Goal: Task Accomplishment & Management: Use online tool/utility

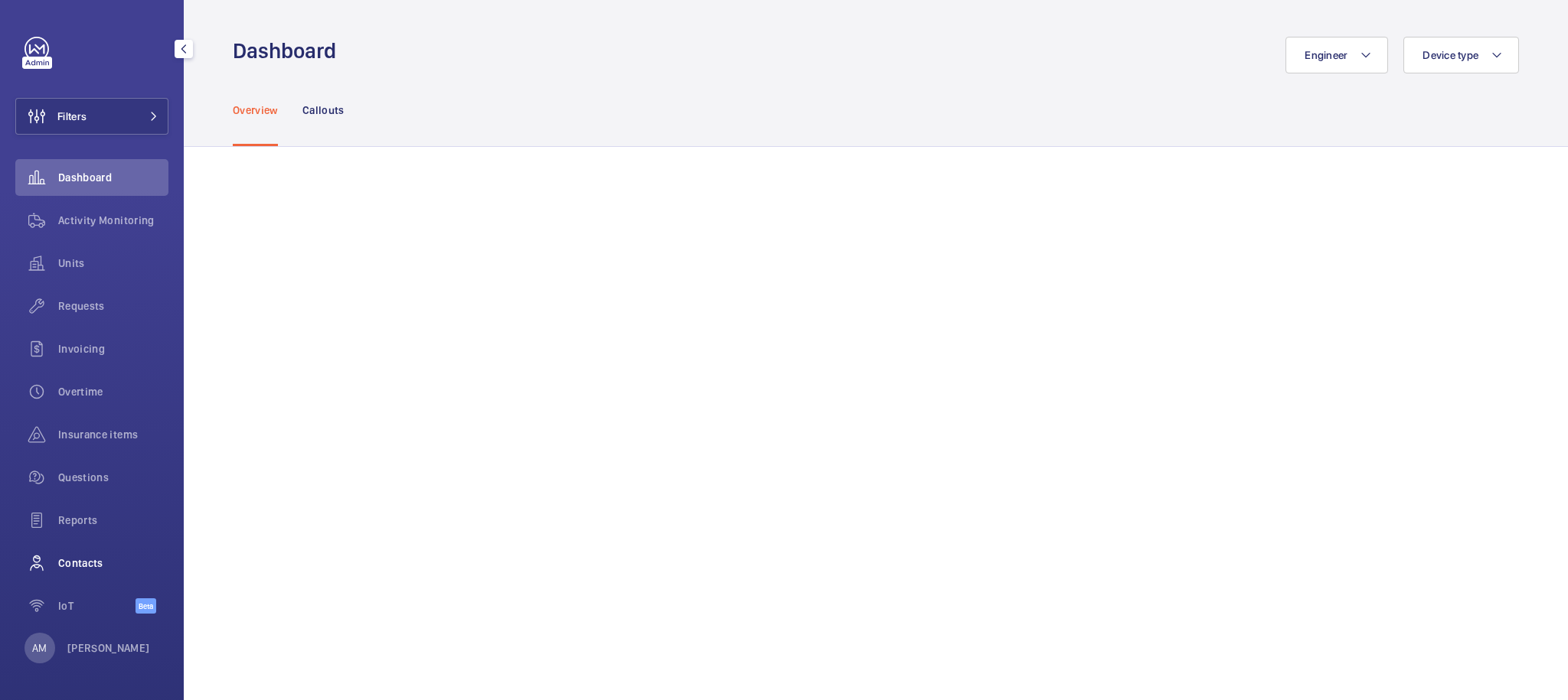
click at [84, 563] on span "Contacts" at bounding box center [113, 563] width 111 height 16
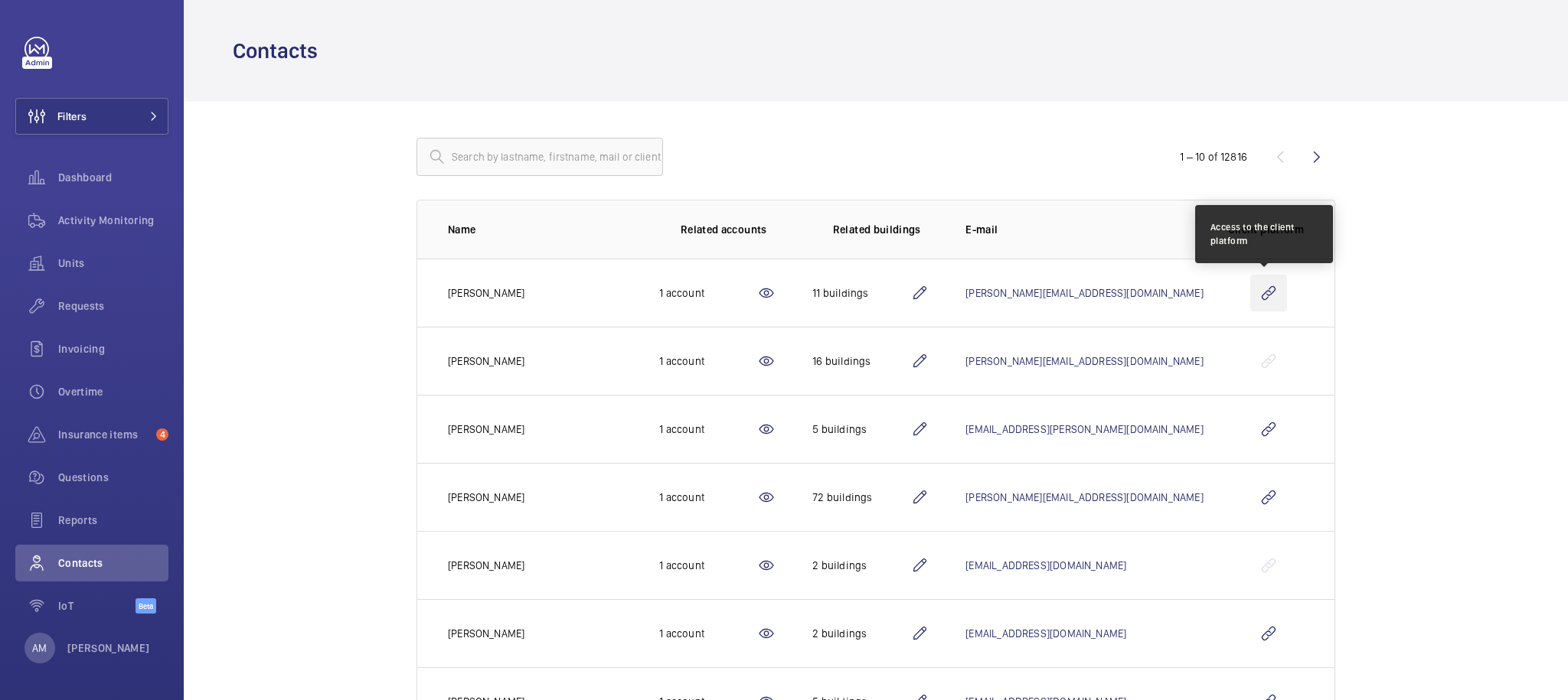
click at [1271, 291] on wm-front-icon-button at bounding box center [1268, 293] width 37 height 37
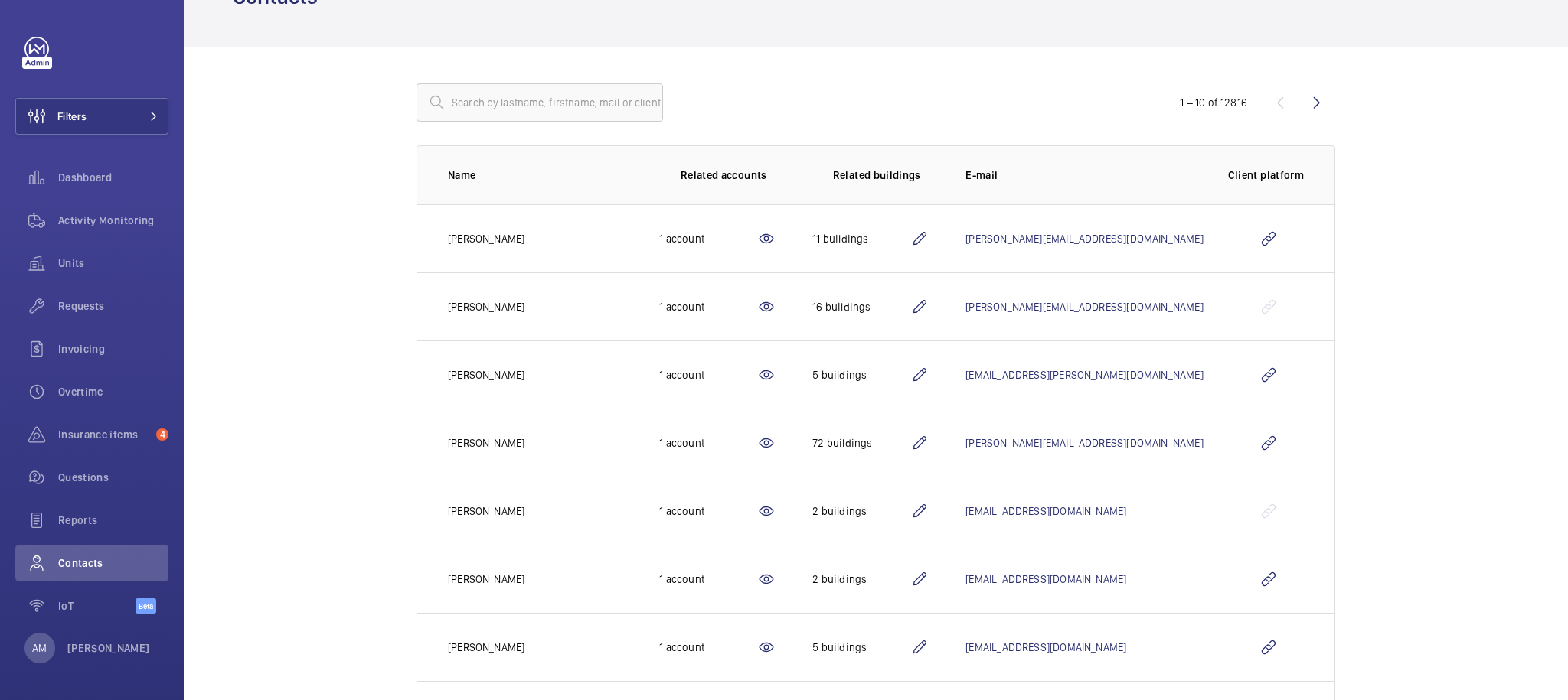
scroll to position [140, 0]
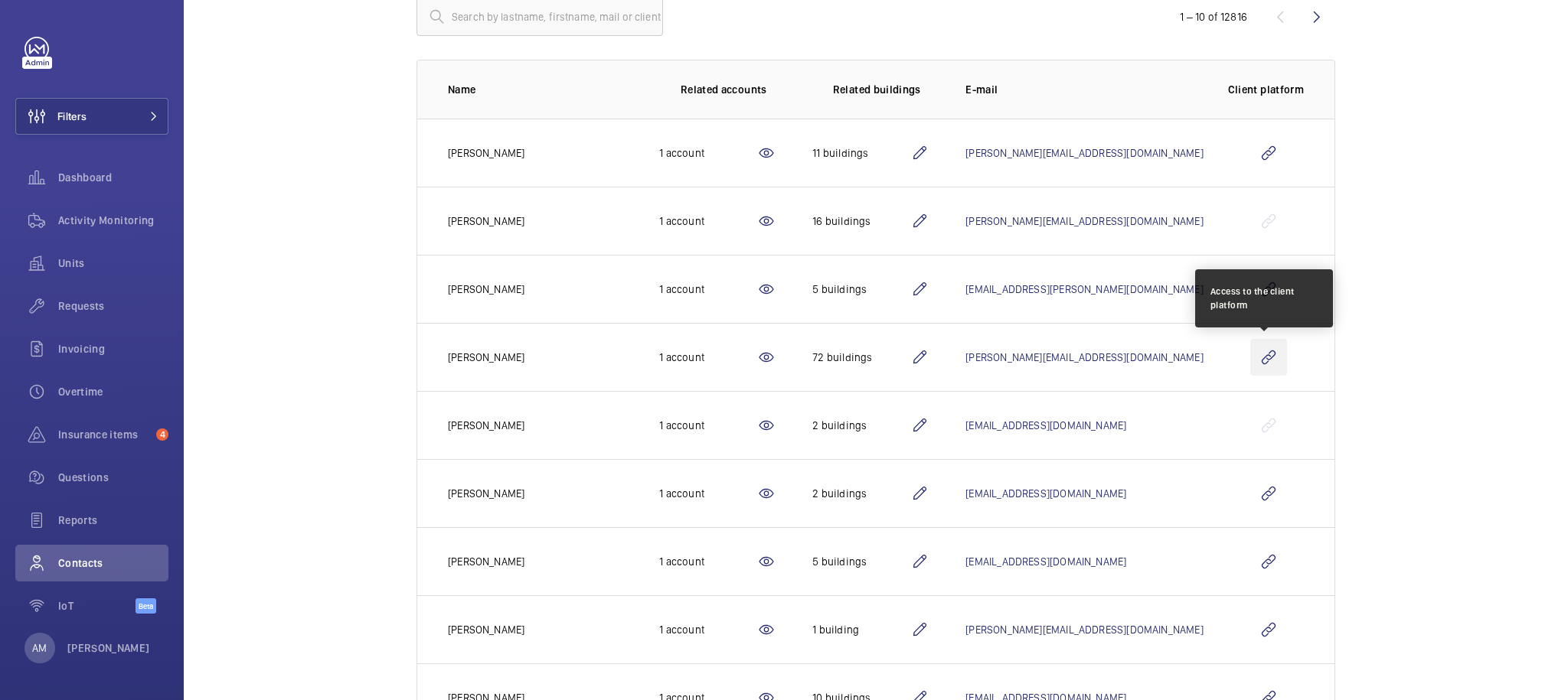
click at [1271, 354] on wm-front-icon-button at bounding box center [1268, 357] width 37 height 37
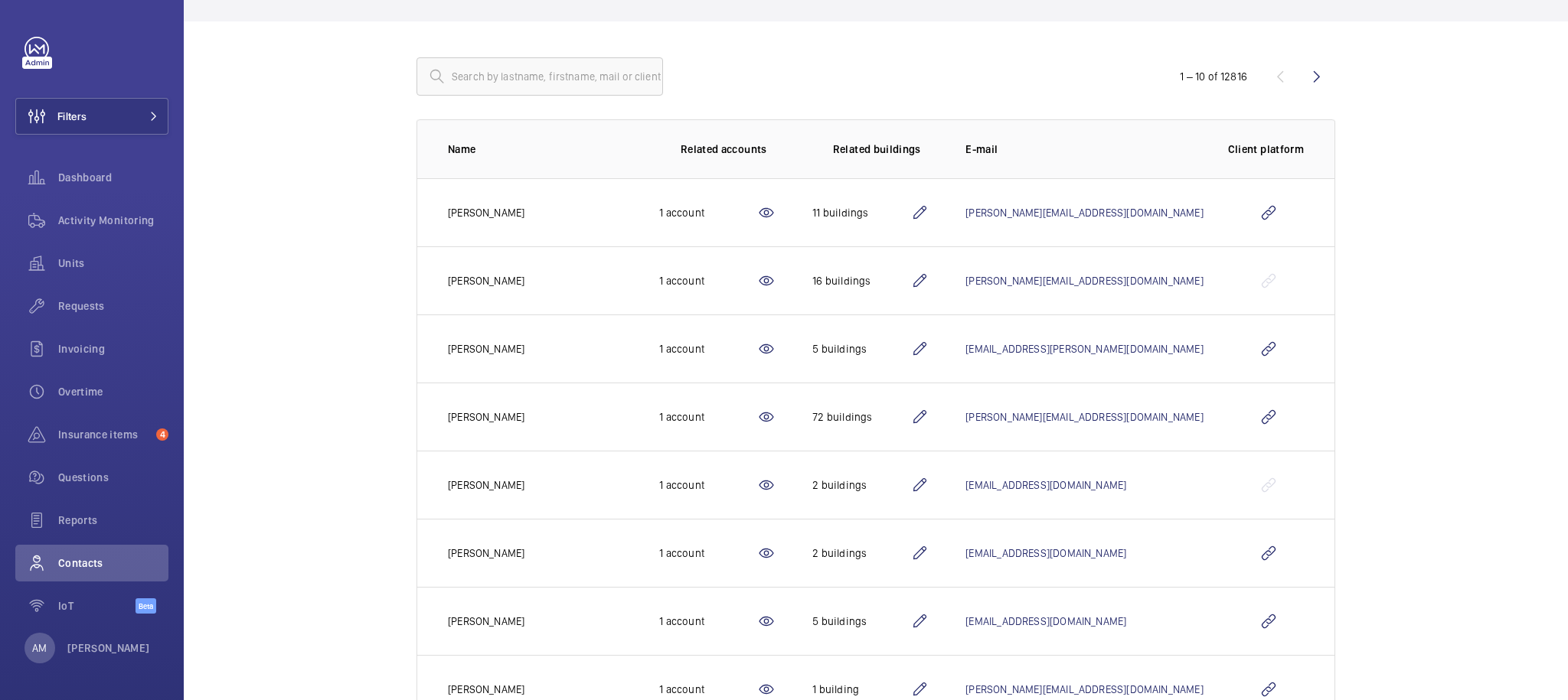
scroll to position [0, 0]
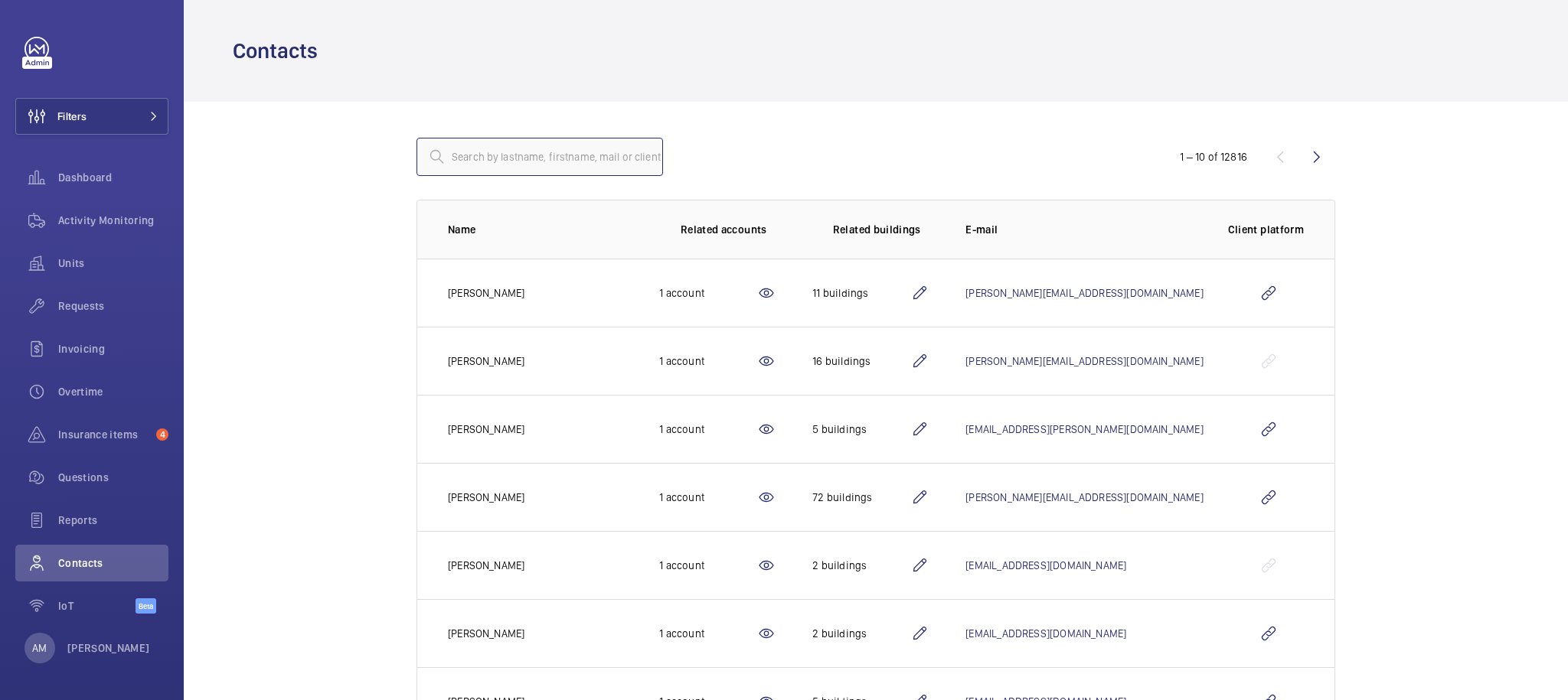
click at [489, 158] on input "text" at bounding box center [539, 157] width 247 height 38
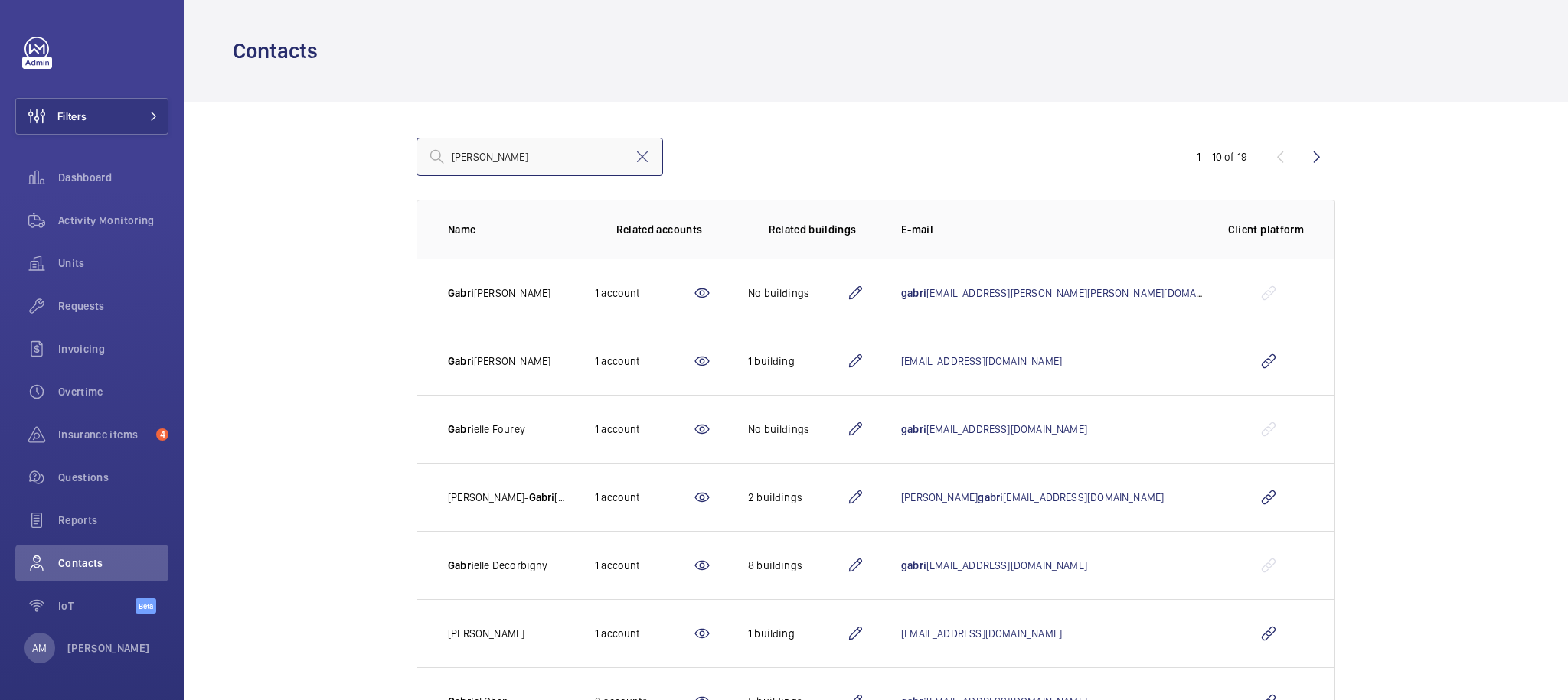
click at [499, 148] on input "[PERSON_NAME]" at bounding box center [539, 157] width 247 height 38
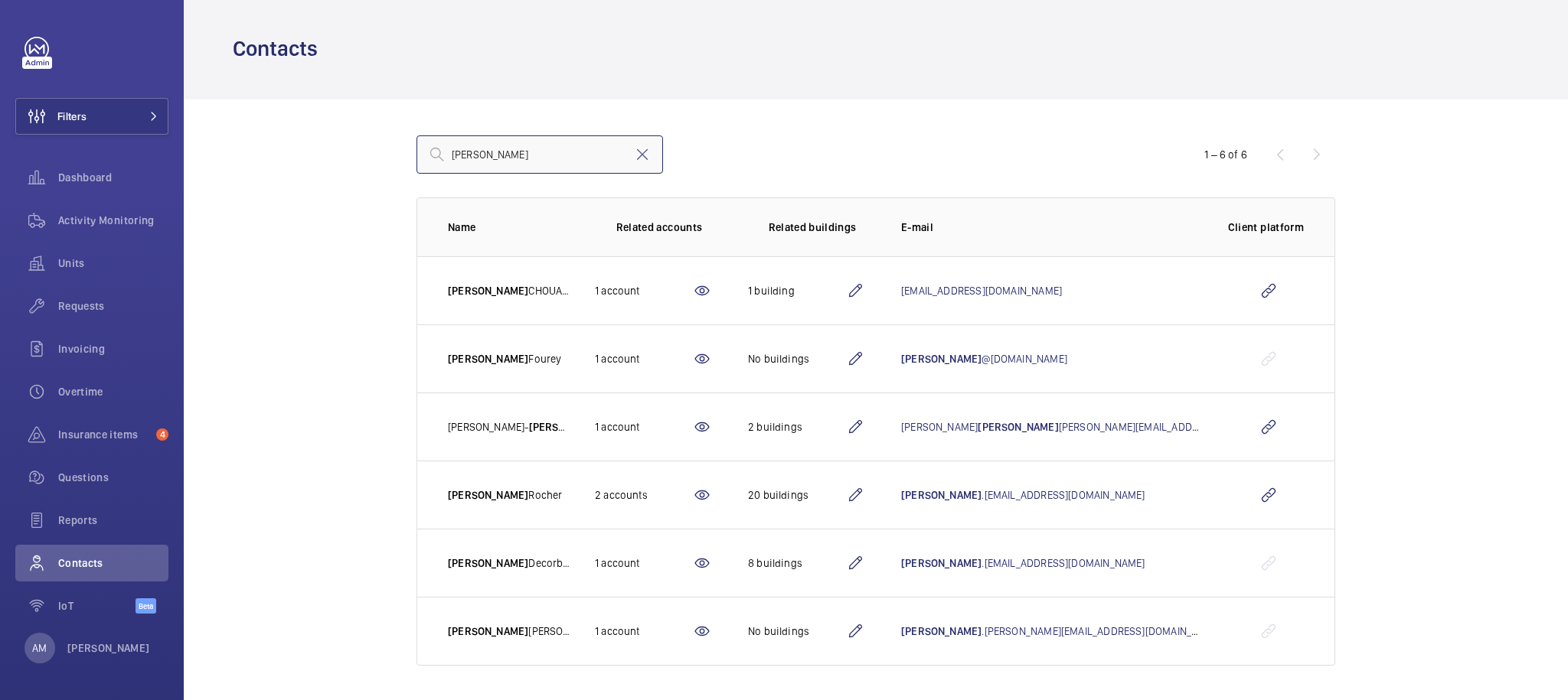
scroll to position [4, 0]
type input "[PERSON_NAME]"
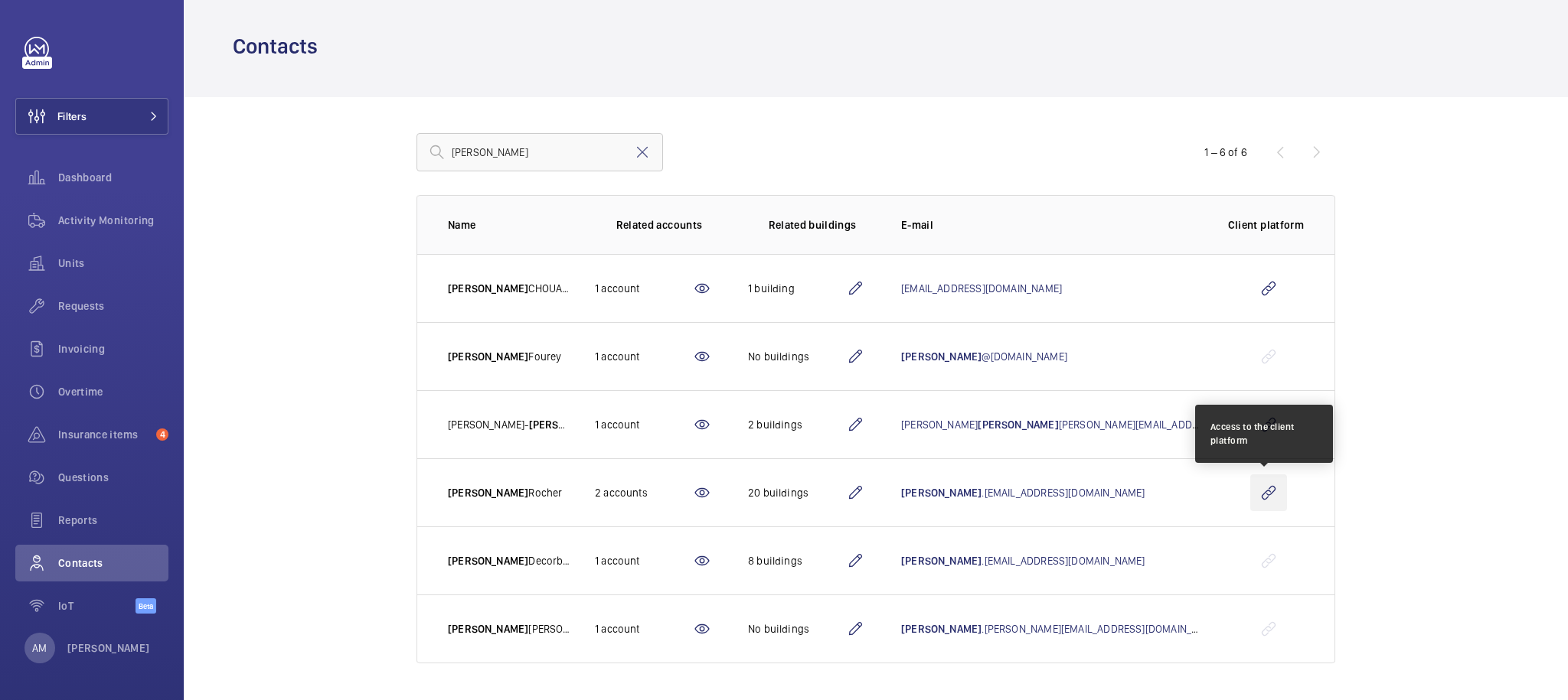
click at [1270, 486] on wm-front-icon-button at bounding box center [1268, 493] width 37 height 37
